Goal: Information Seeking & Learning: Learn about a topic

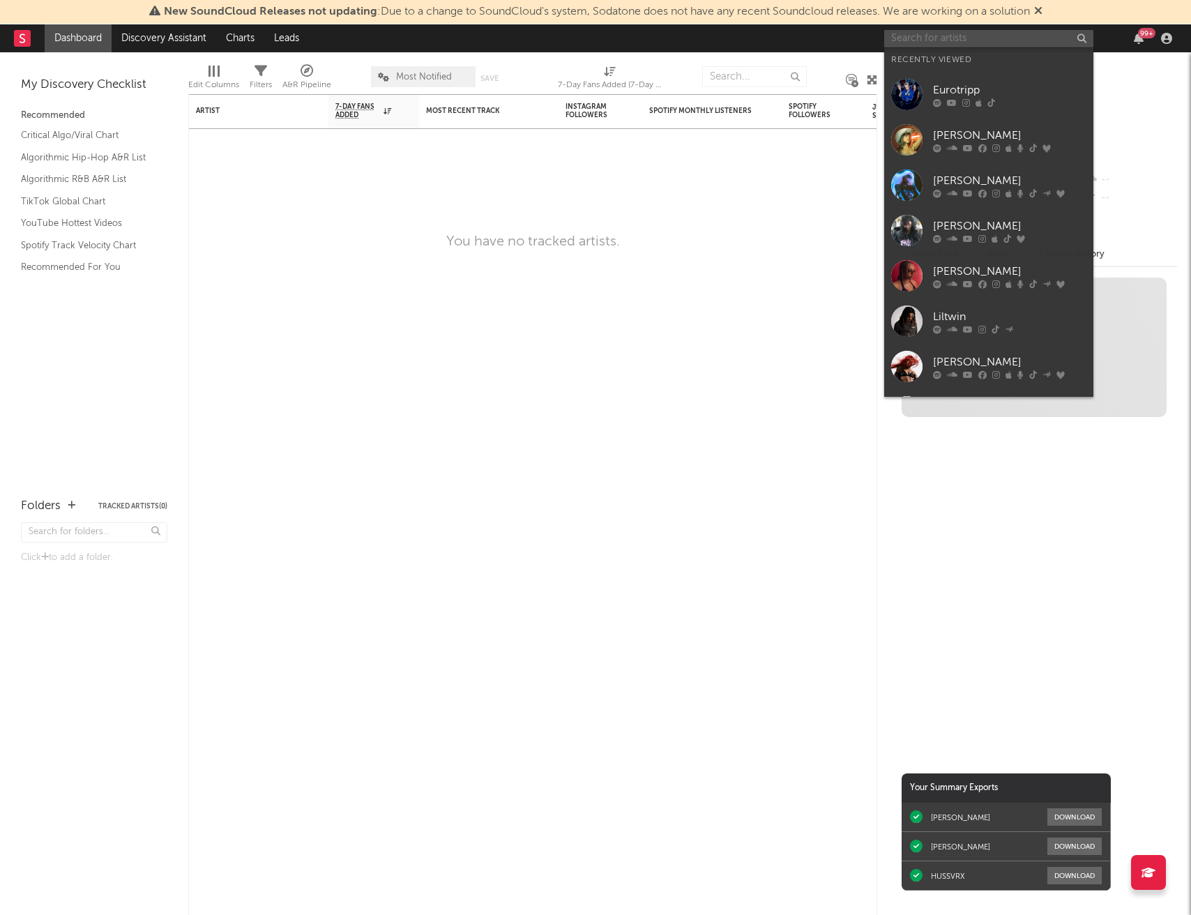
click at [994, 41] on input "text" at bounding box center [988, 38] width 209 height 17
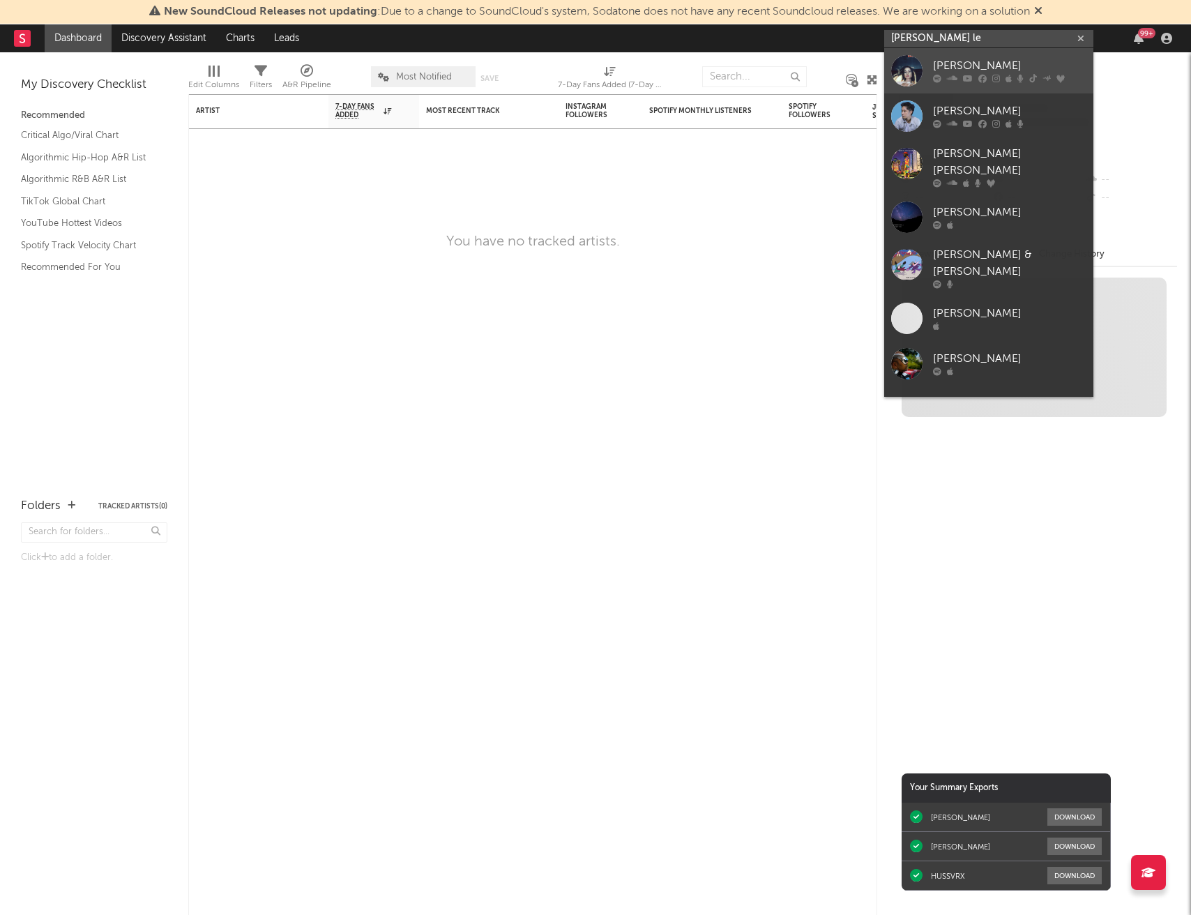
type input "[PERSON_NAME] le"
click at [978, 63] on div "[PERSON_NAME]" at bounding box center [1009, 66] width 153 height 17
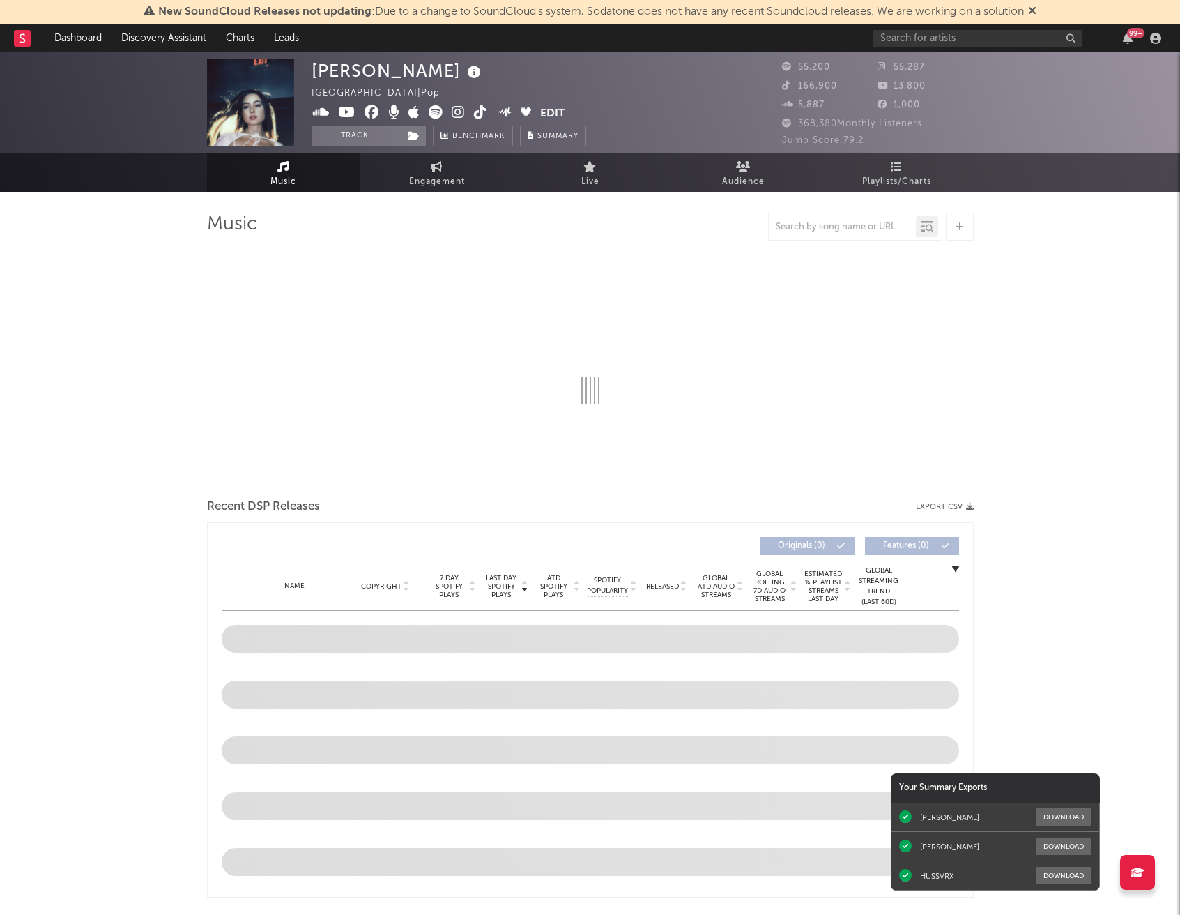
select select "6m"
